Goal: Transaction & Acquisition: Purchase product/service

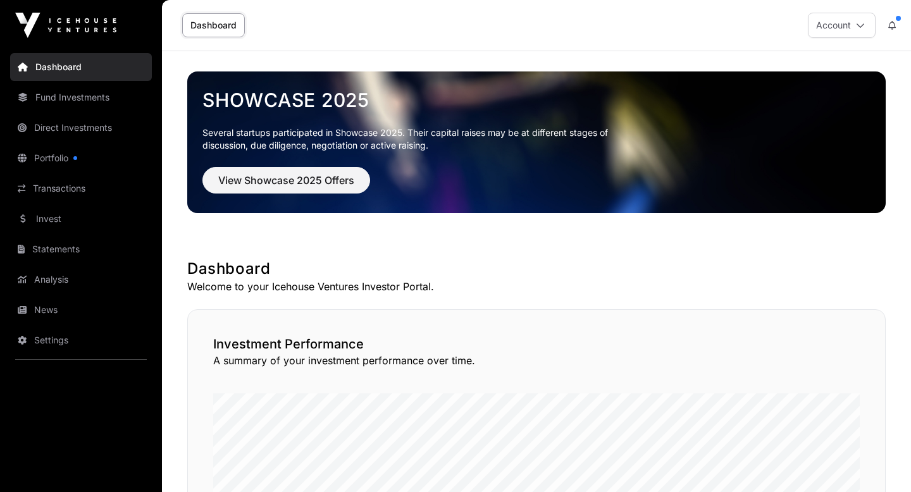
click at [36, 171] on nav "Dashboard Fund Investments Direct Investments Portfolio Transactions Invest Sta…" at bounding box center [81, 266] width 162 height 431
click at [38, 157] on link "Portfolio" at bounding box center [81, 158] width 142 height 28
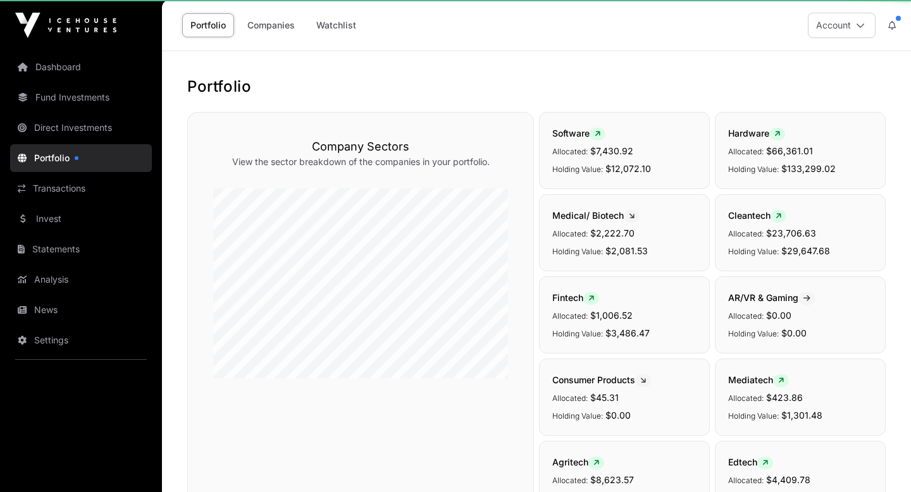
click at [71, 154] on link "Portfolio" at bounding box center [81, 158] width 142 height 28
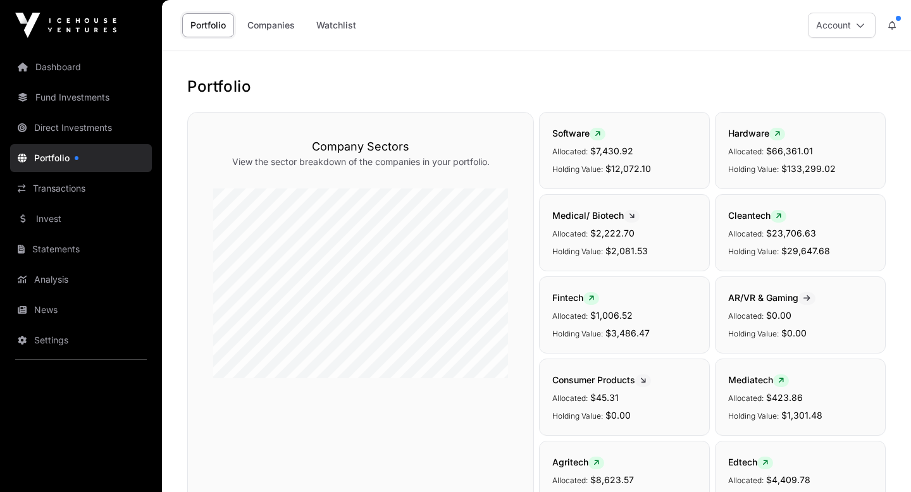
click at [58, 94] on link "Fund Investments" at bounding box center [81, 97] width 142 height 28
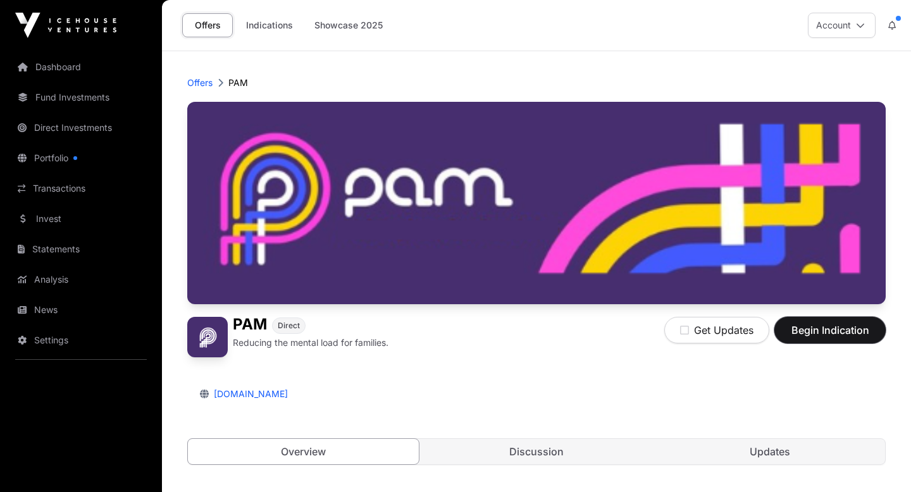
click at [795, 335] on span "Begin Indication" at bounding box center [830, 330] width 80 height 15
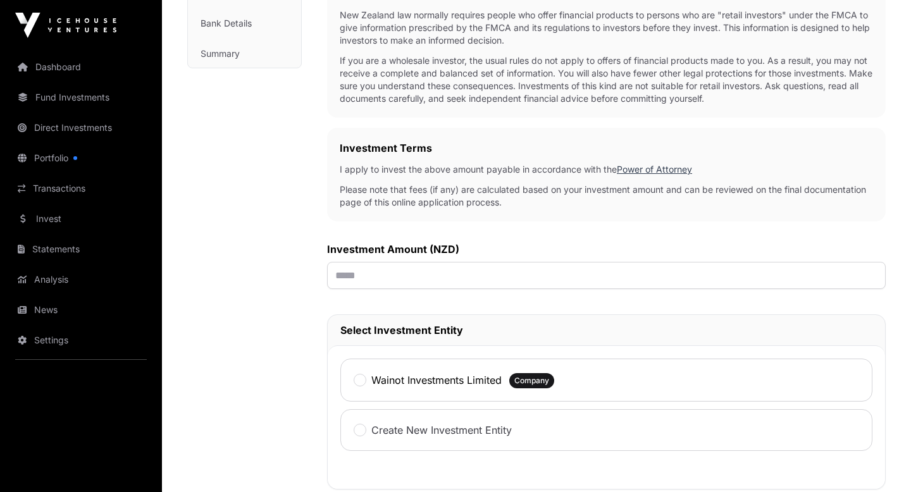
scroll to position [402, 0]
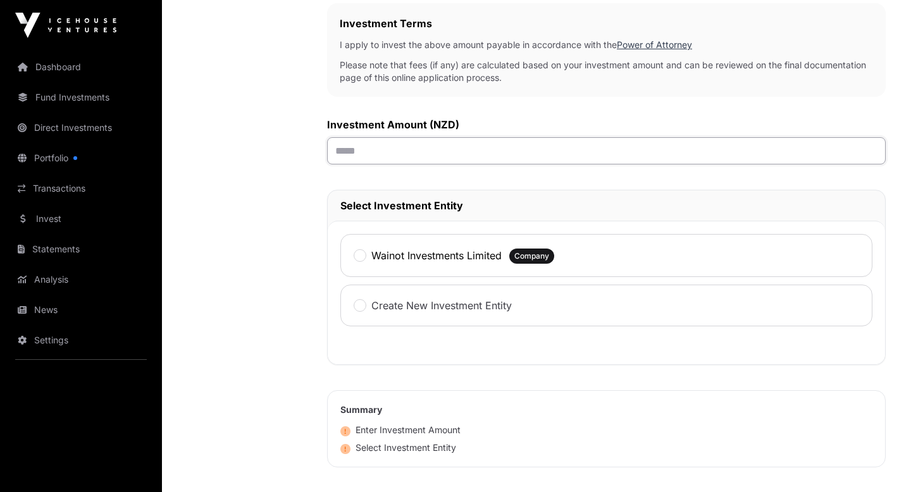
click at [392, 150] on input "text" at bounding box center [606, 150] width 559 height 27
type input "*******"
click at [355, 248] on div "Wainot Investments Limited Company" at bounding box center [606, 255] width 532 height 43
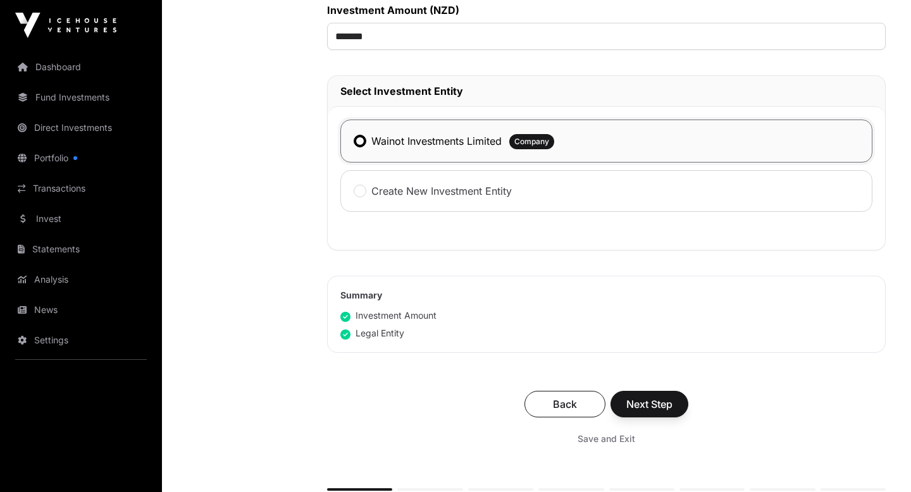
scroll to position [674, 0]
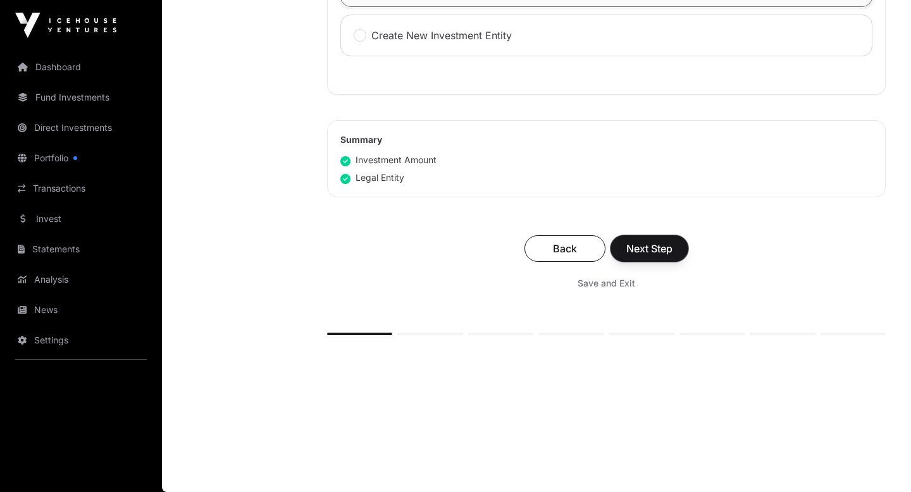
click at [649, 249] on span "Next Step" at bounding box center [649, 248] width 46 height 15
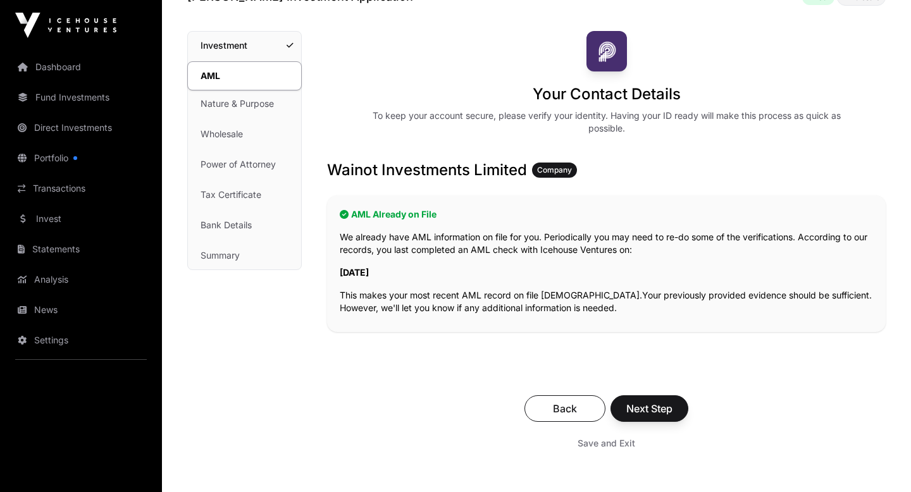
scroll to position [186, 0]
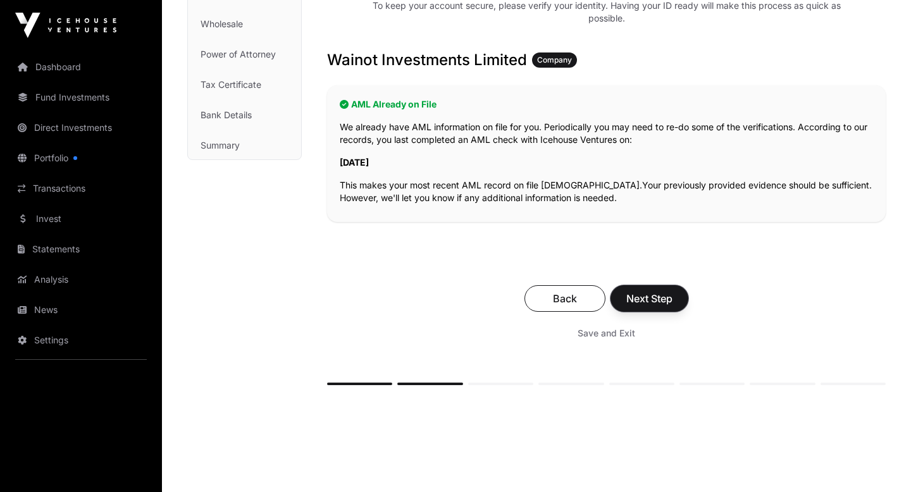
click at [650, 297] on span "Next Step" at bounding box center [649, 298] width 46 height 15
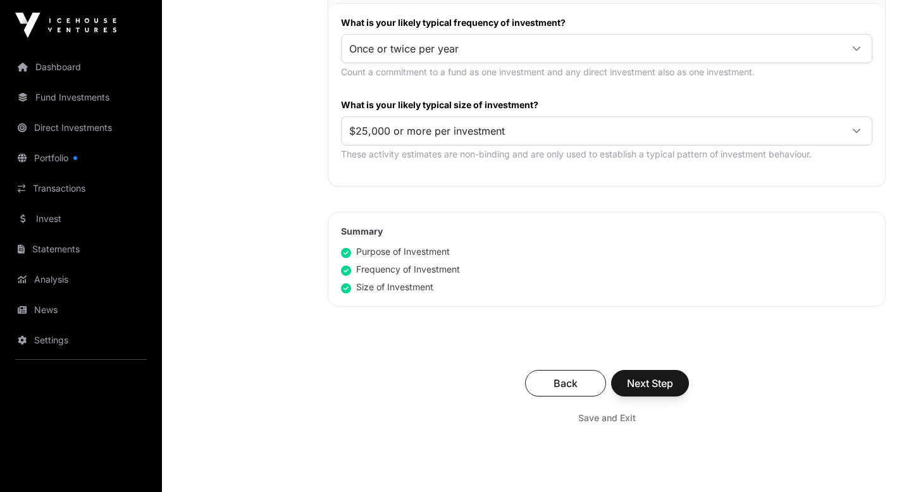
scroll to position [686, 0]
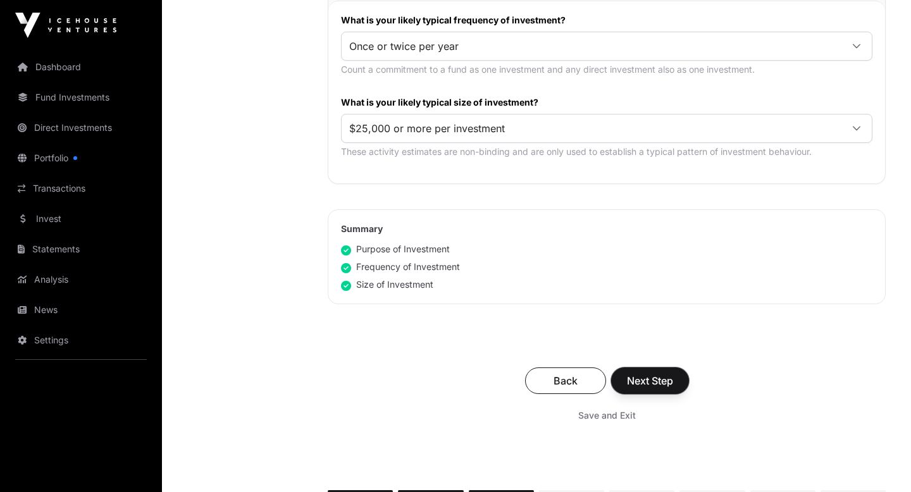
click at [643, 374] on span "Next Step" at bounding box center [650, 380] width 46 height 15
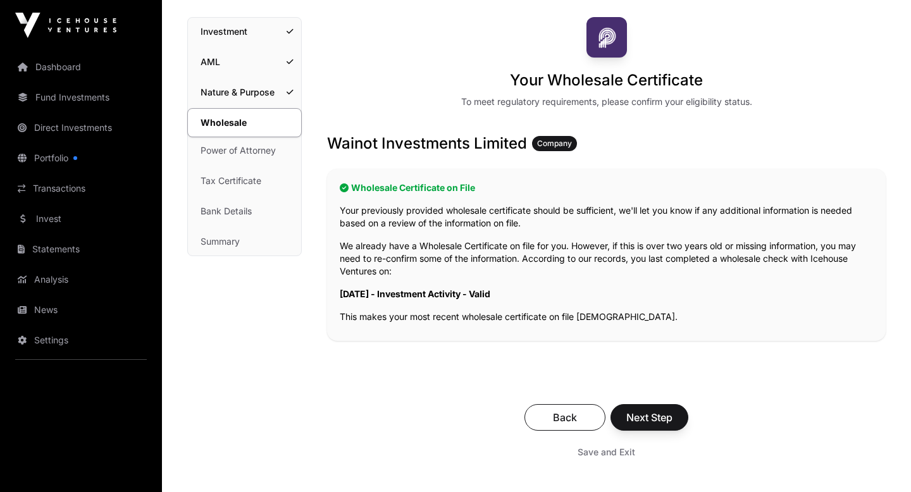
scroll to position [233, 0]
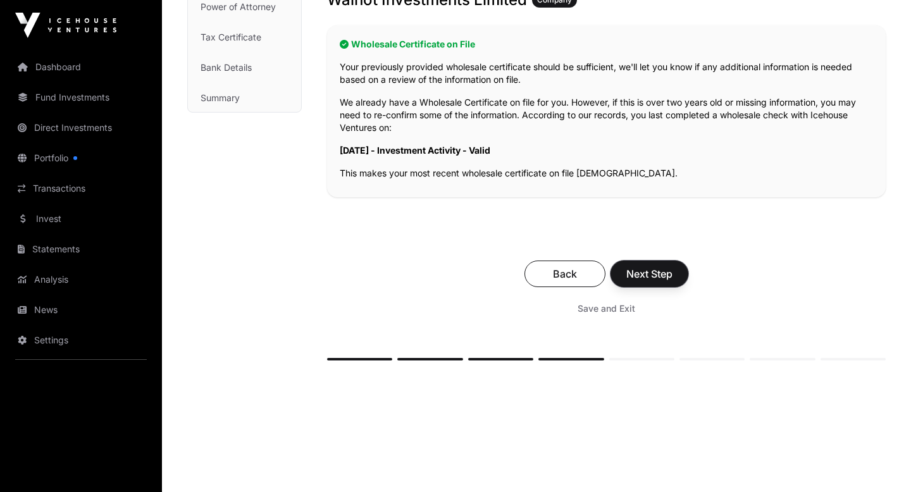
click at [655, 271] on span "Next Step" at bounding box center [649, 273] width 46 height 15
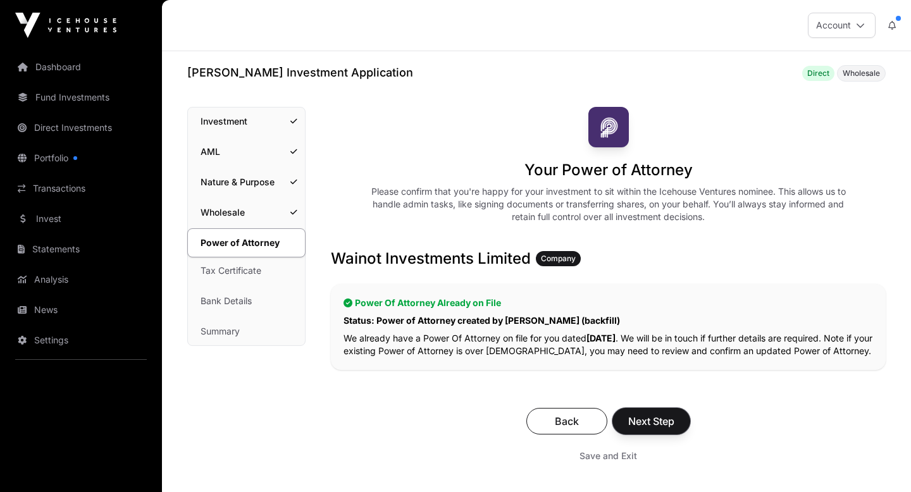
click at [660, 420] on span "Next Step" at bounding box center [651, 421] width 46 height 15
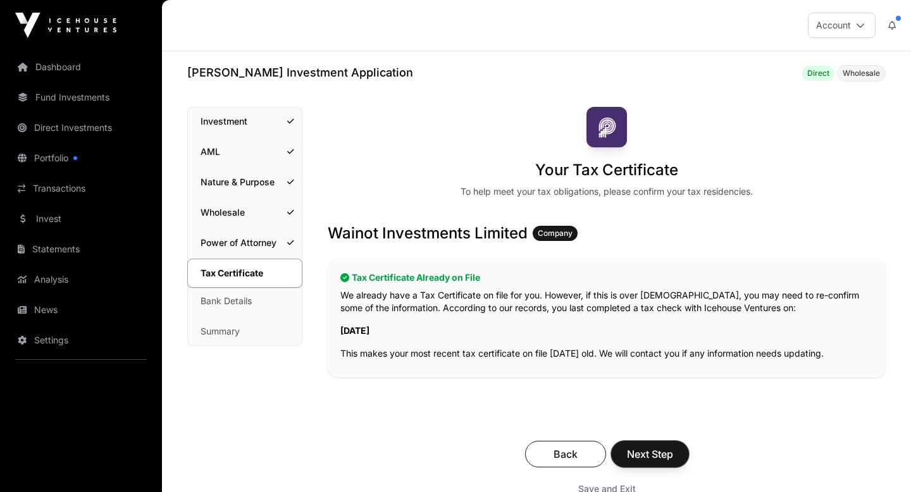
click at [649, 455] on span "Next Step" at bounding box center [650, 454] width 46 height 15
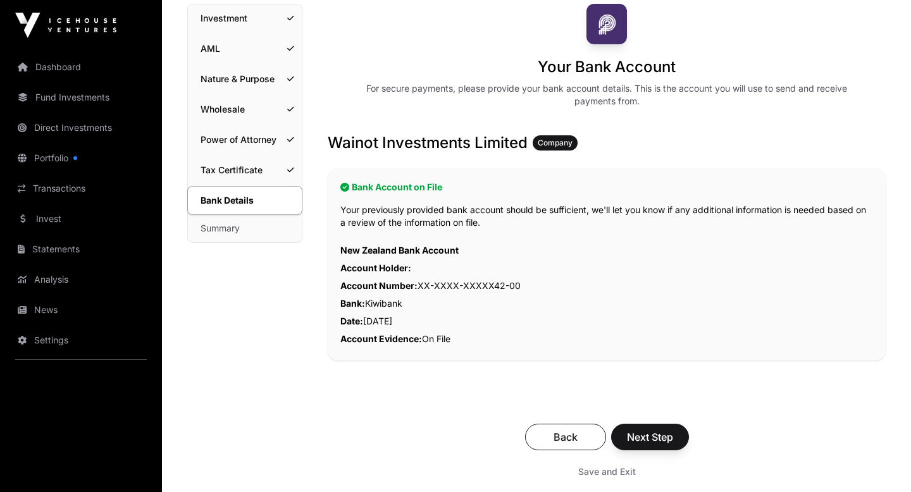
scroll to position [149, 0]
